Goal: Navigation & Orientation: Find specific page/section

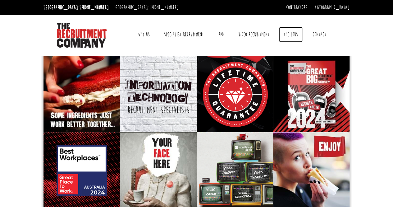
click at [290, 34] on link "The Jobs" at bounding box center [291, 35] width 24 height 16
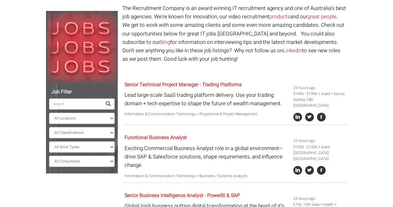
scroll to position [62, 0]
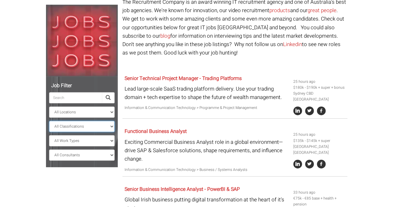
click at [110, 126] on select "All Classifications Banking & Financial Services Information & Communication Te…" at bounding box center [82, 126] width 66 height 11
click at [303, 64] on p at bounding box center [235, 64] width 225 height 8
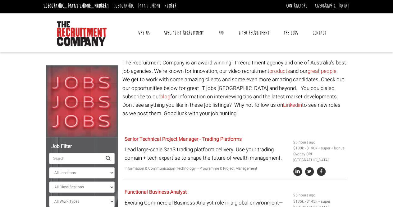
scroll to position [0, 0]
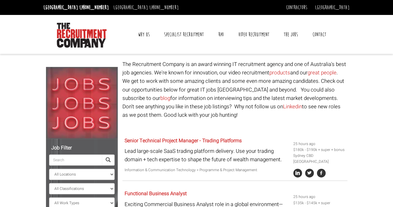
click at [317, 31] on link "Contact" at bounding box center [319, 35] width 23 height 16
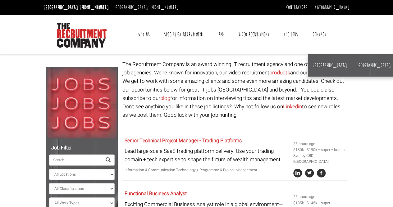
click at [317, 32] on link "Contact" at bounding box center [319, 35] width 23 height 16
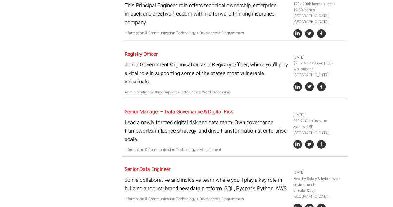
scroll to position [933, 0]
